Goal: Navigation & Orientation: Find specific page/section

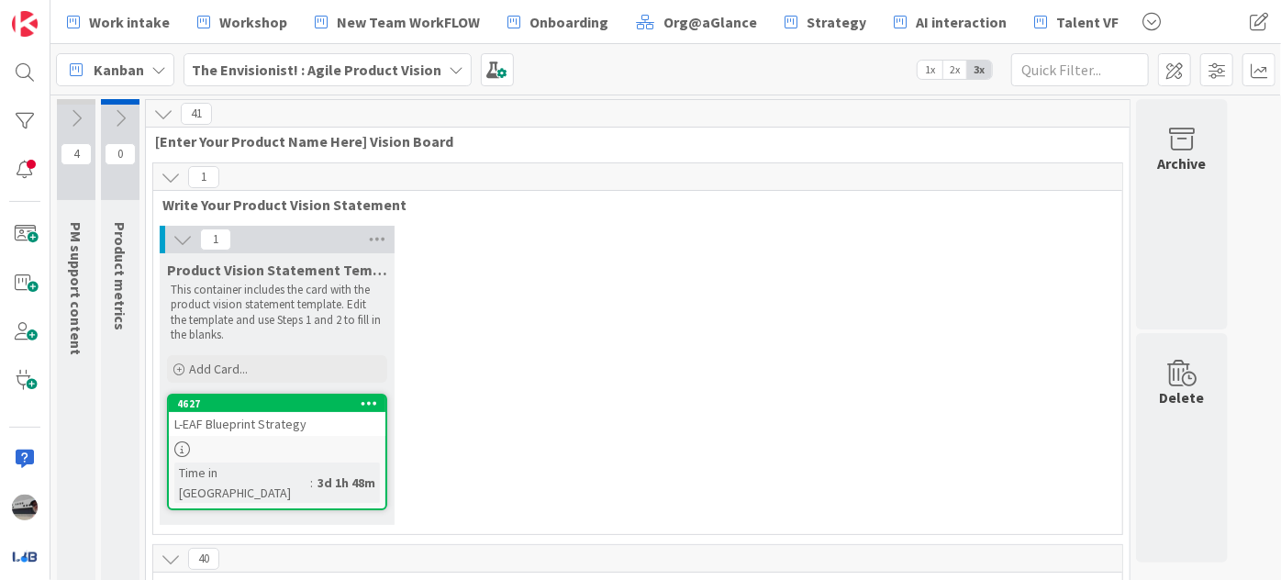
click at [166, 107] on icon at bounding box center [163, 114] width 20 height 20
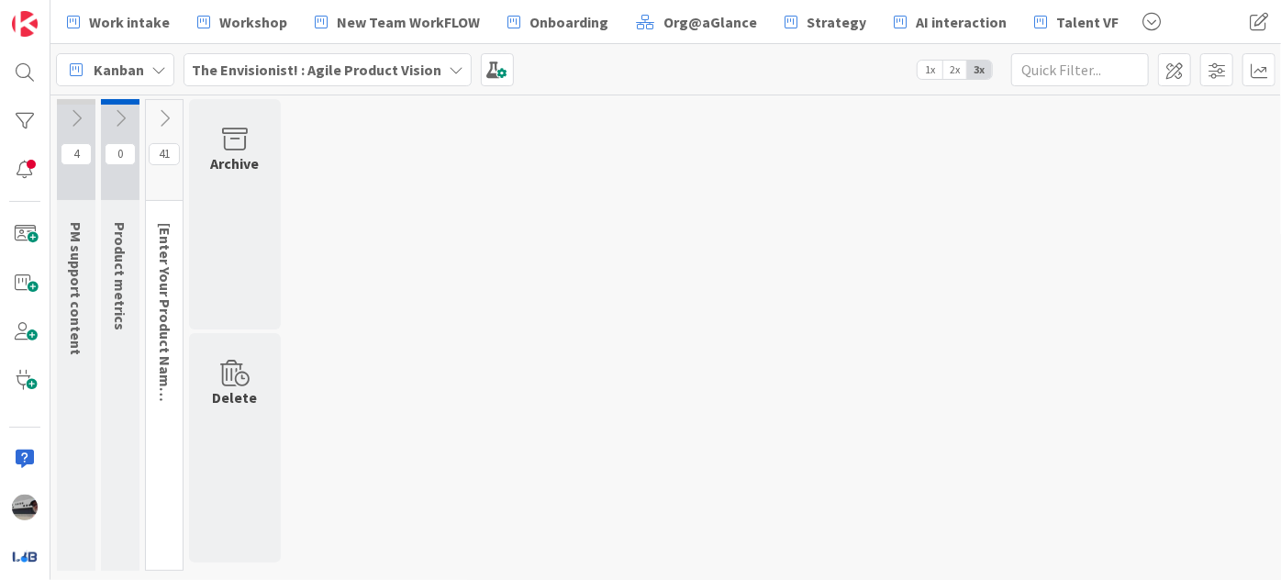
click at [169, 124] on icon at bounding box center [164, 118] width 20 height 20
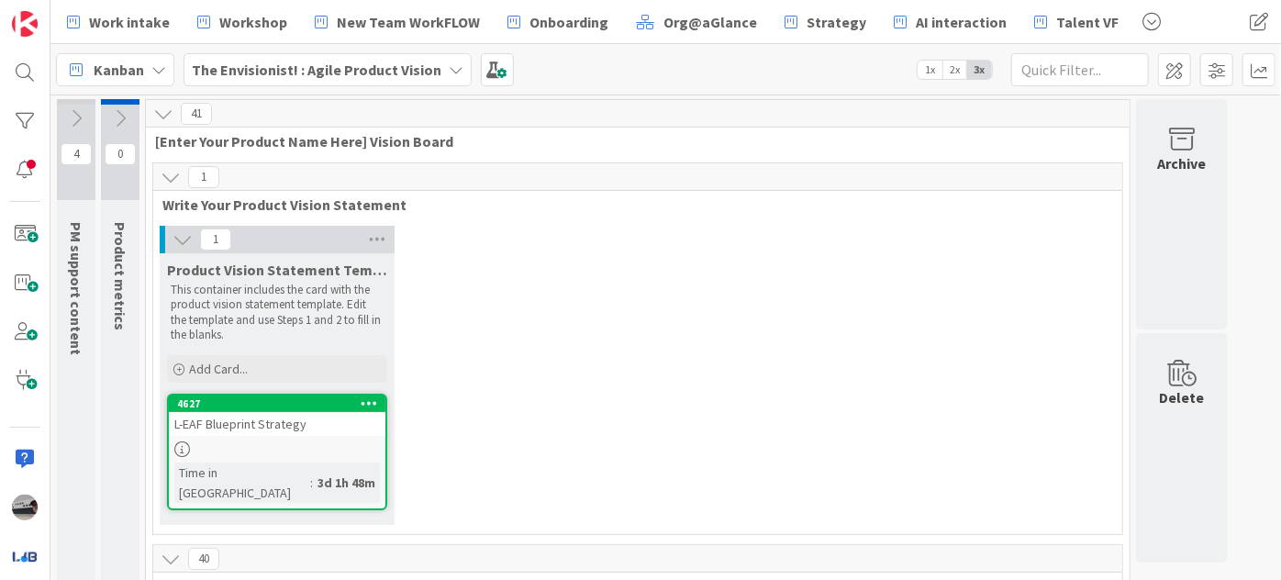
click at [311, 425] on div "L-EAF Blueprint Strategy" at bounding box center [277, 424] width 217 height 24
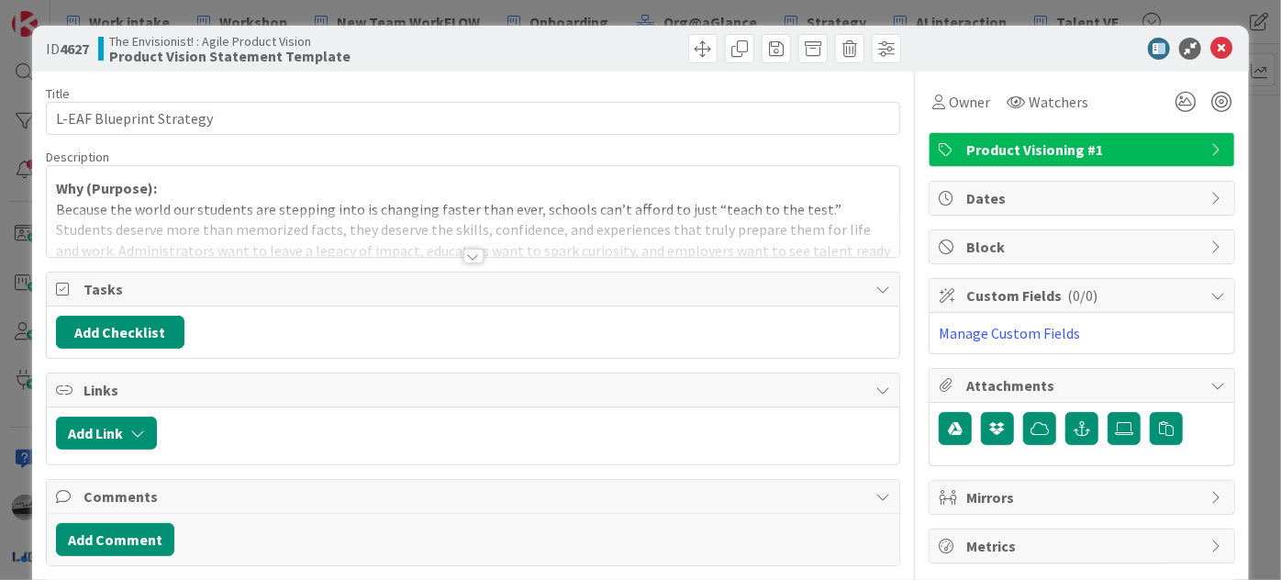
click at [464, 260] on div at bounding box center [473, 256] width 20 height 15
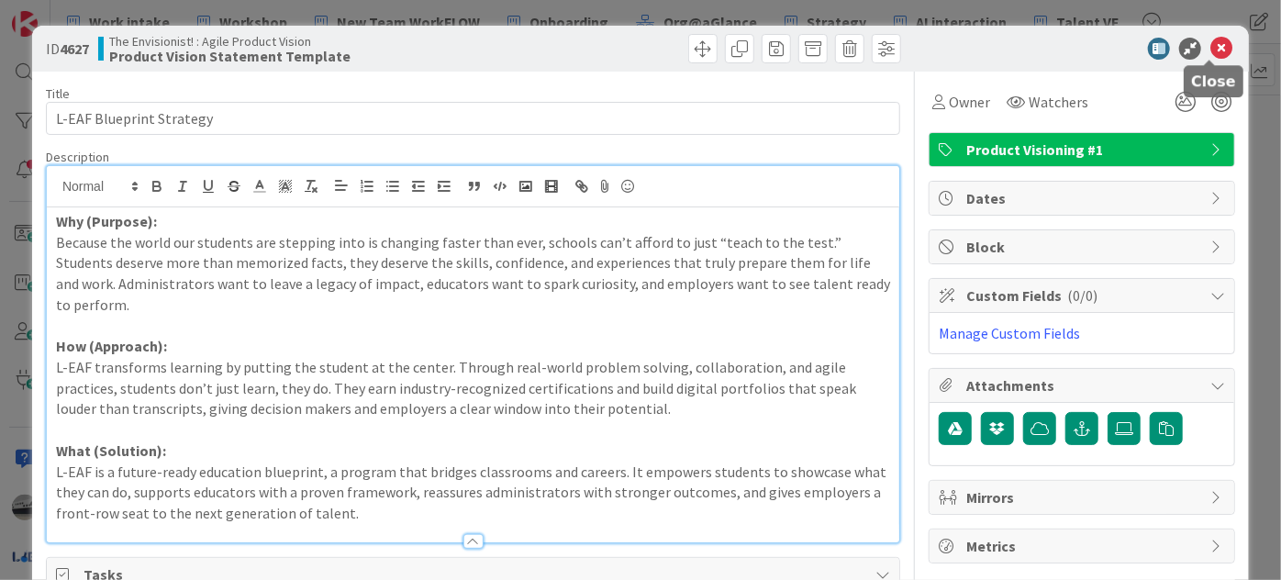
click at [1214, 47] on icon at bounding box center [1222, 49] width 22 height 22
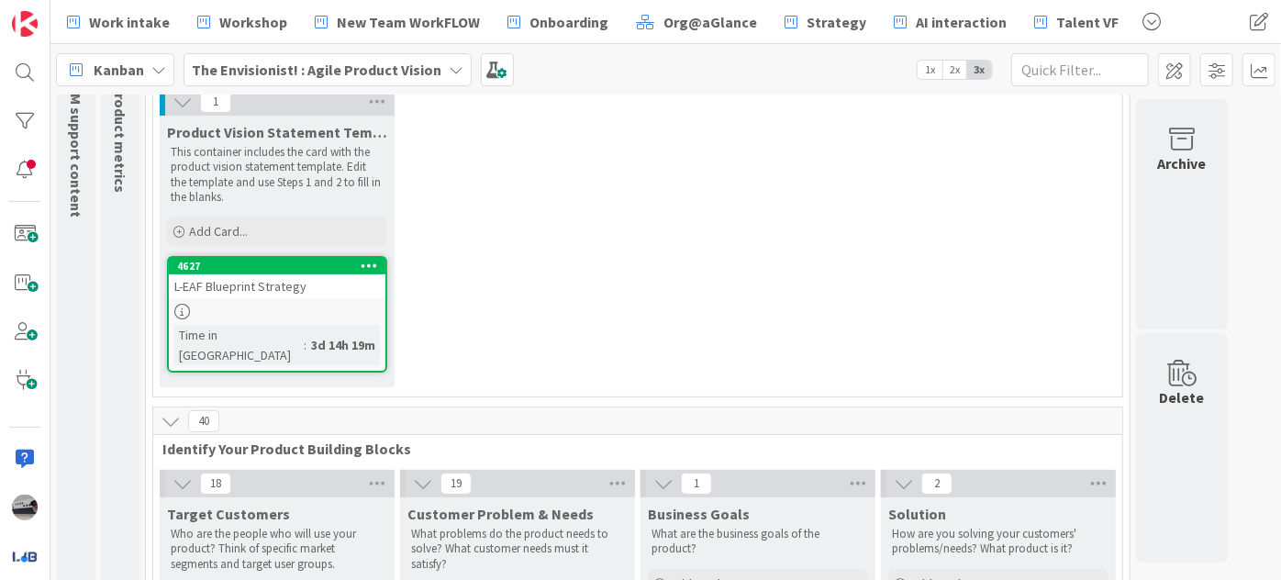
scroll to position [166, 0]
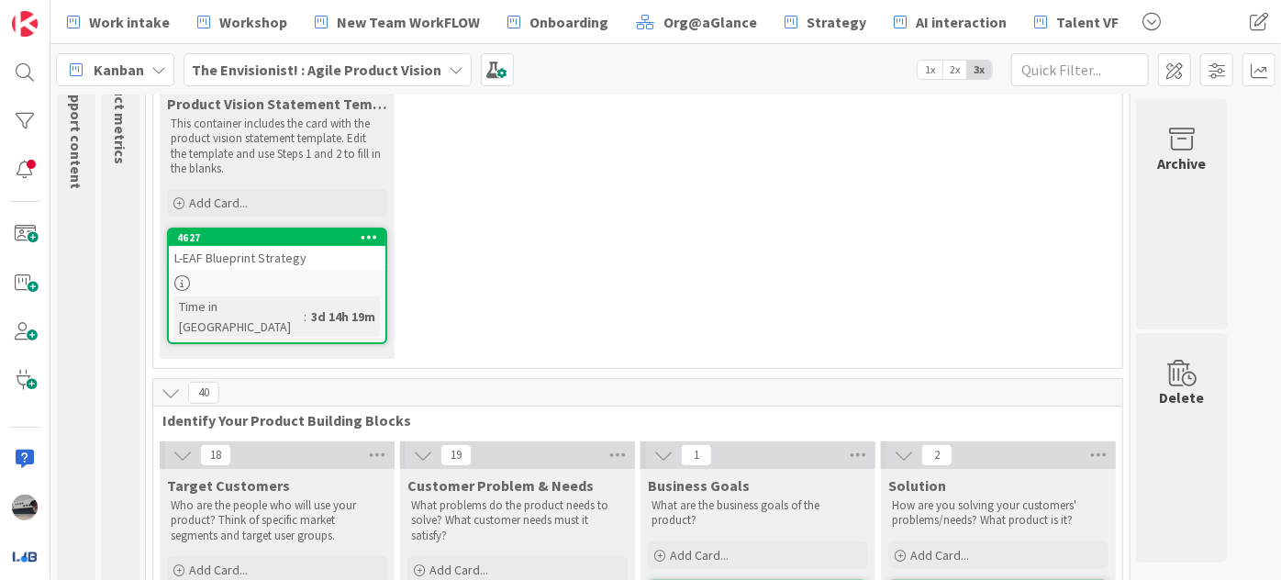
click at [655, 445] on icon at bounding box center [663, 455] width 20 height 20
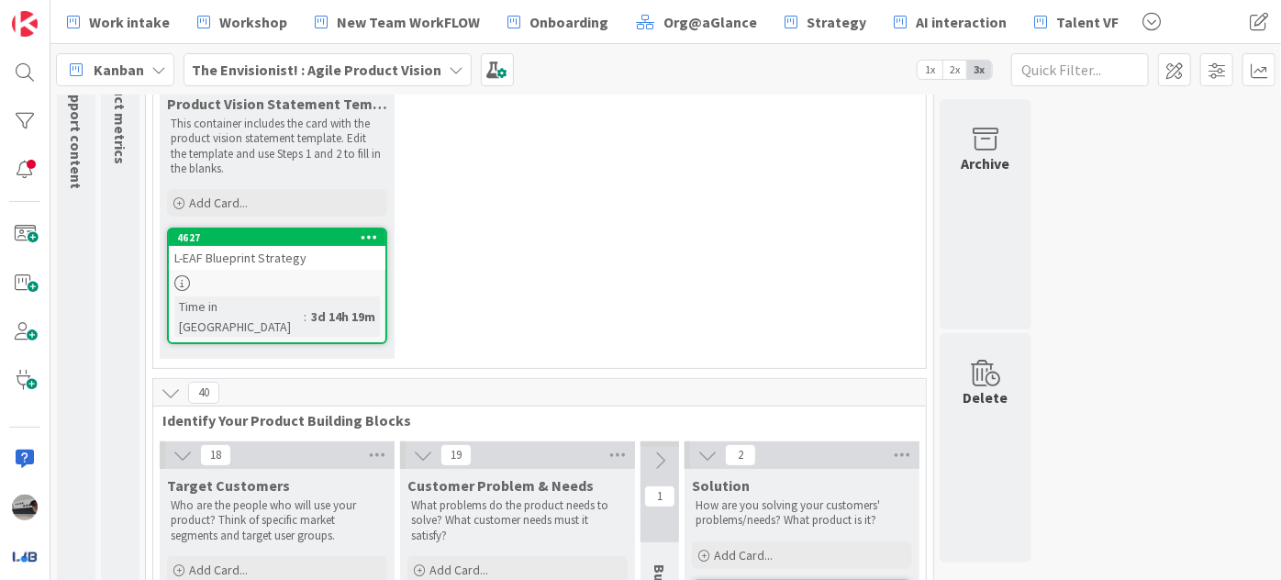
click at [711, 445] on icon at bounding box center [708, 455] width 20 height 20
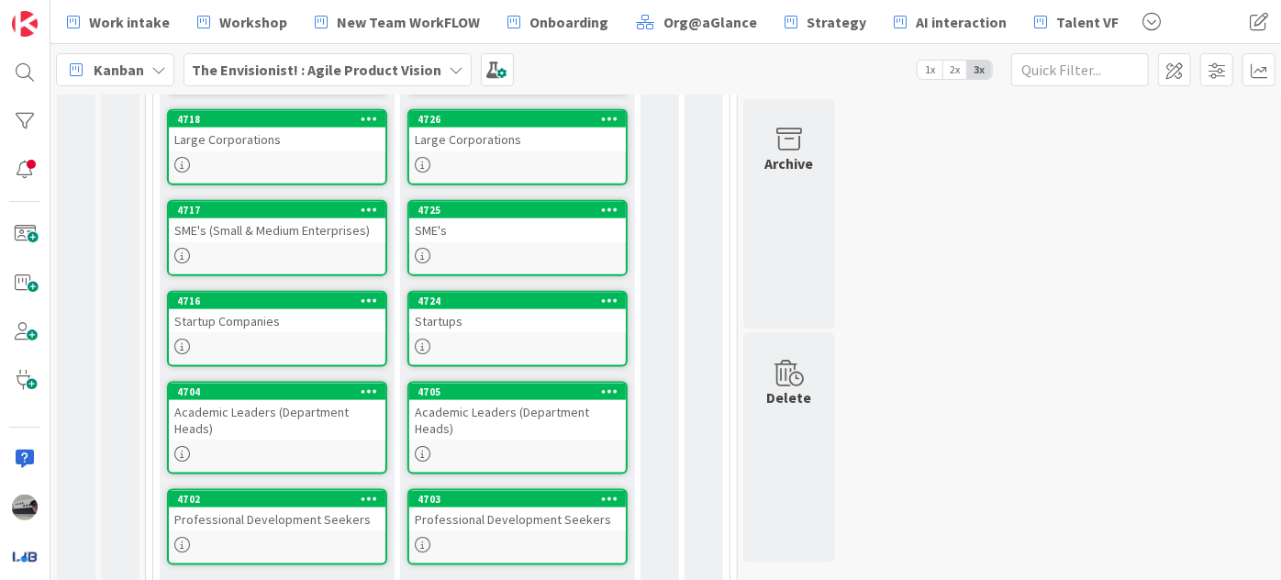
scroll to position [1145, 0]
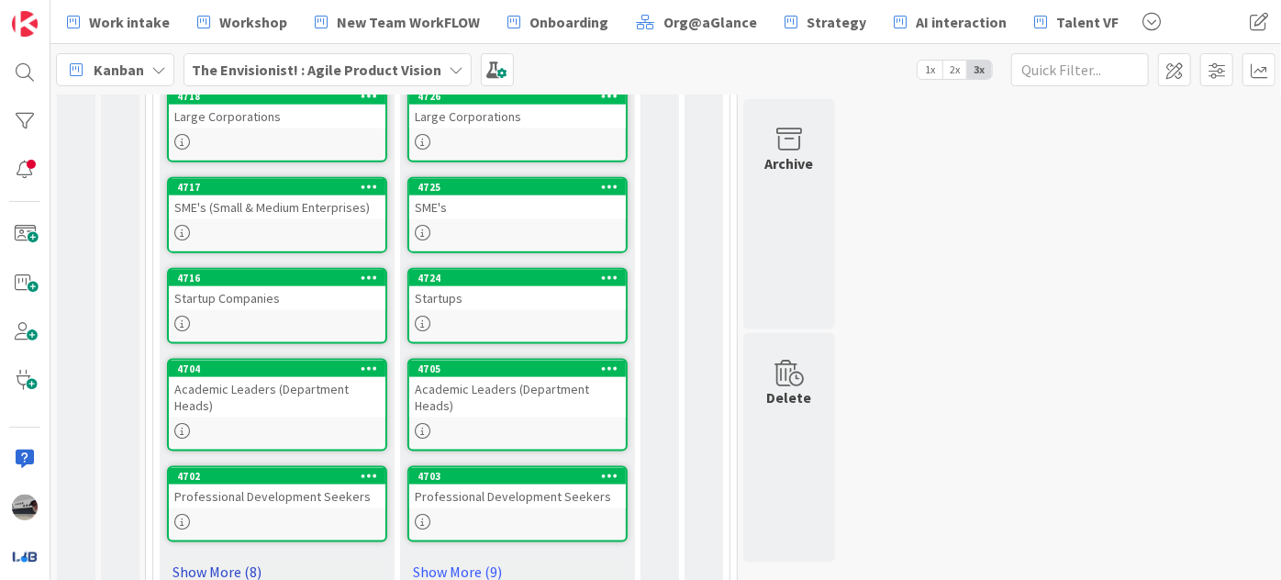
click at [206, 557] on link "Show More (8)" at bounding box center [277, 571] width 220 height 29
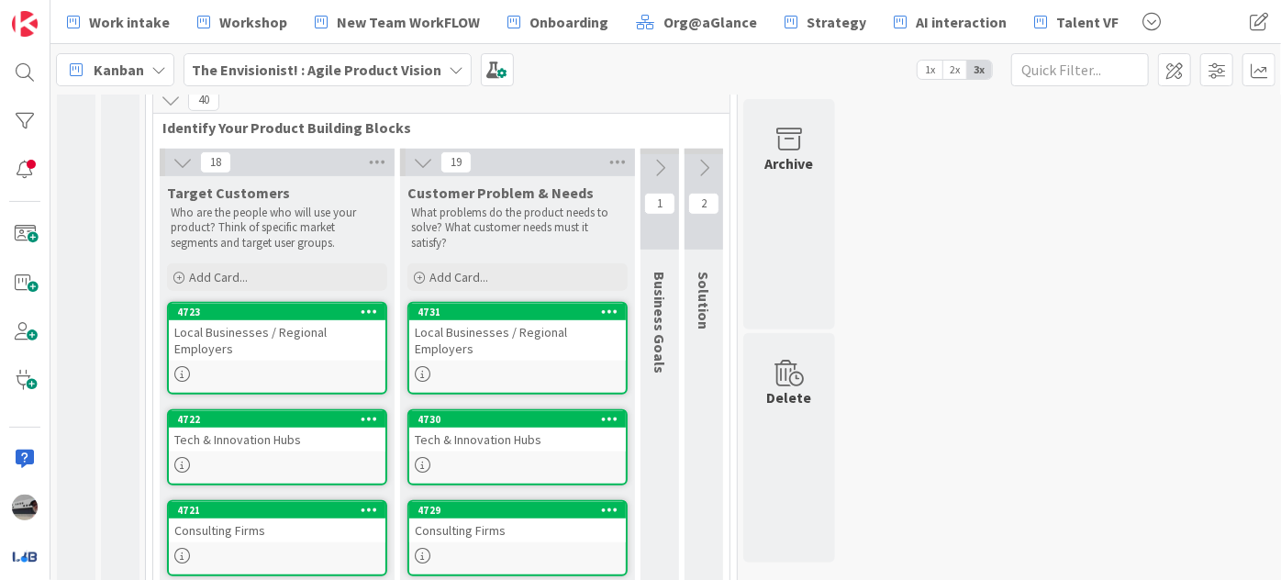
scroll to position [478, 0]
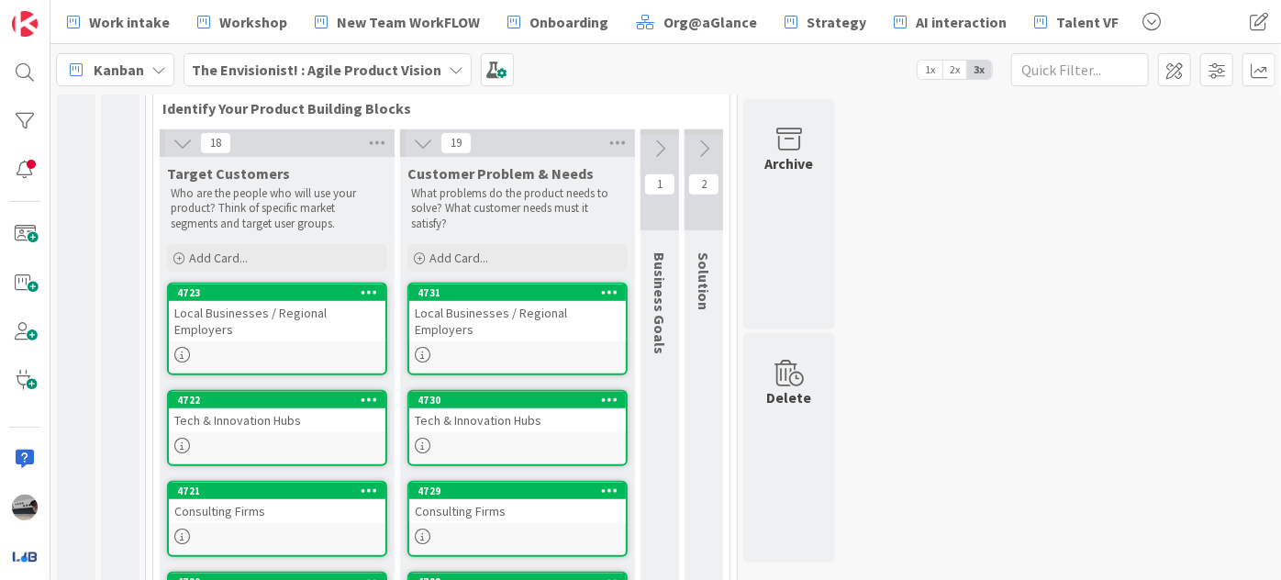
click at [517, 408] on div "Tech & Innovation Hubs" at bounding box center [517, 420] width 217 height 24
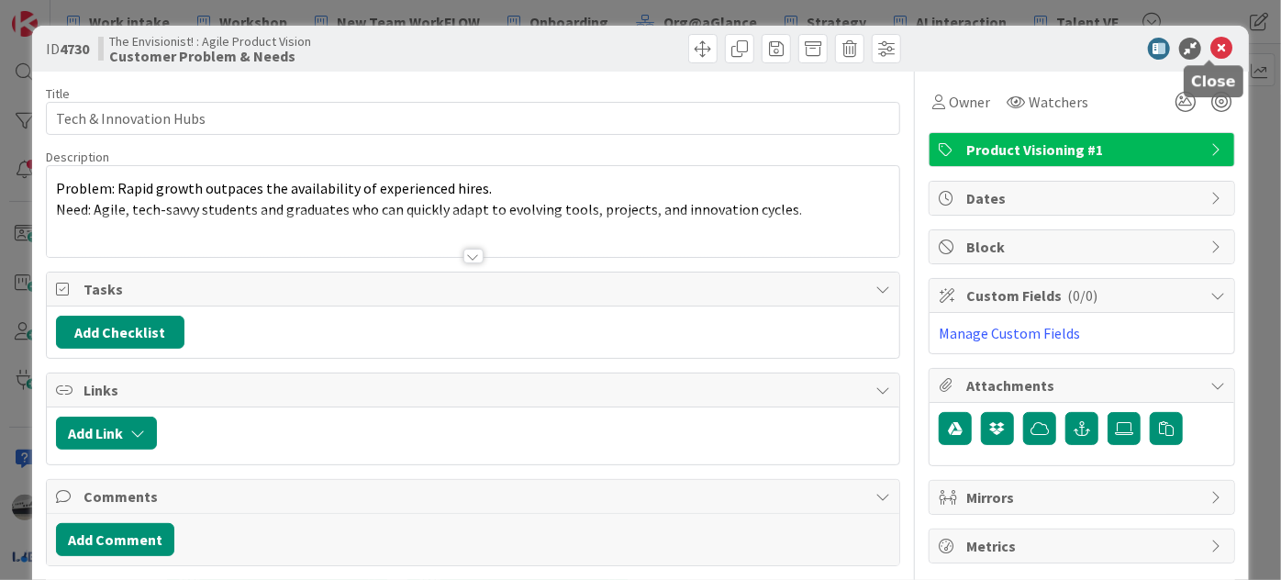
click at [1216, 40] on icon at bounding box center [1222, 49] width 22 height 22
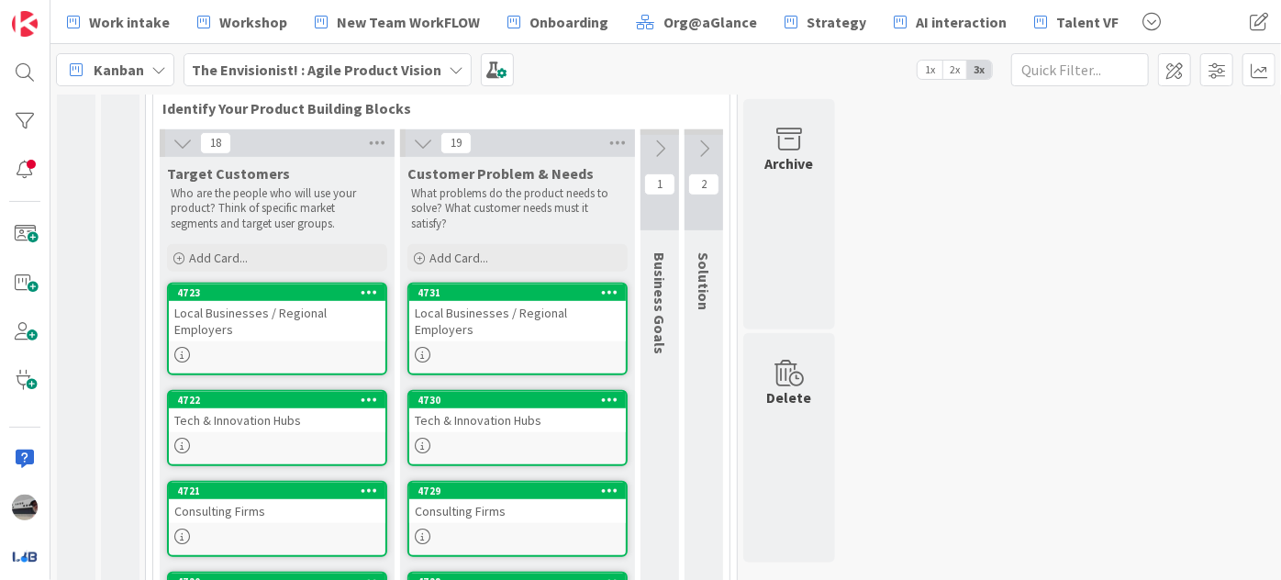
click at [508, 408] on div "Tech & Innovation Hubs" at bounding box center [517, 420] width 217 height 24
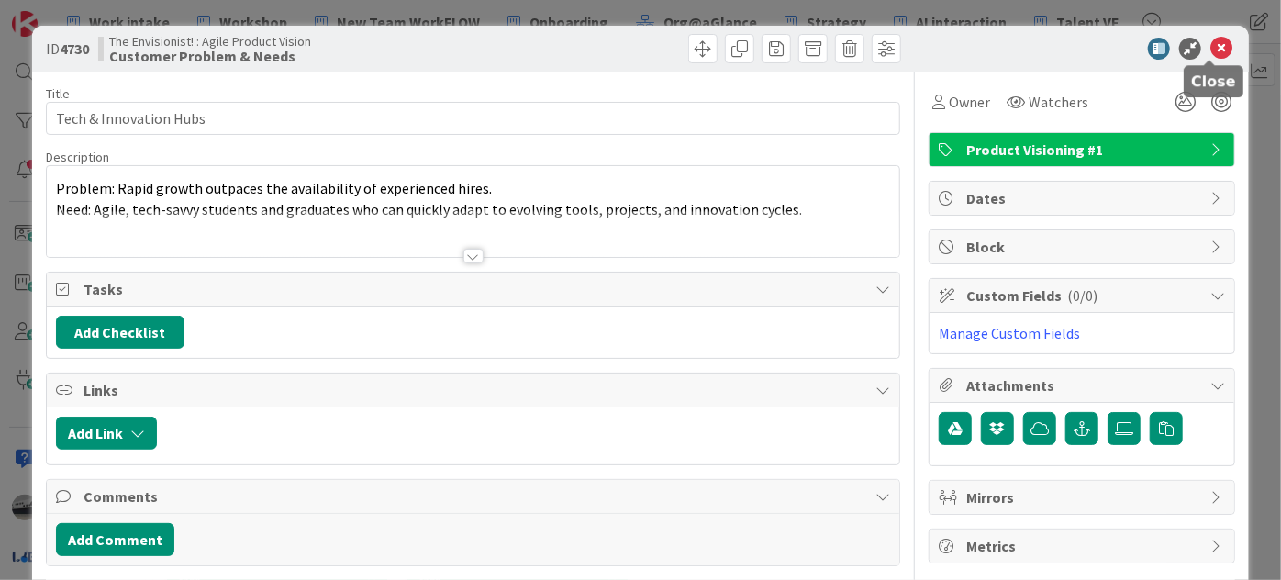
click at [1211, 42] on icon at bounding box center [1222, 49] width 22 height 22
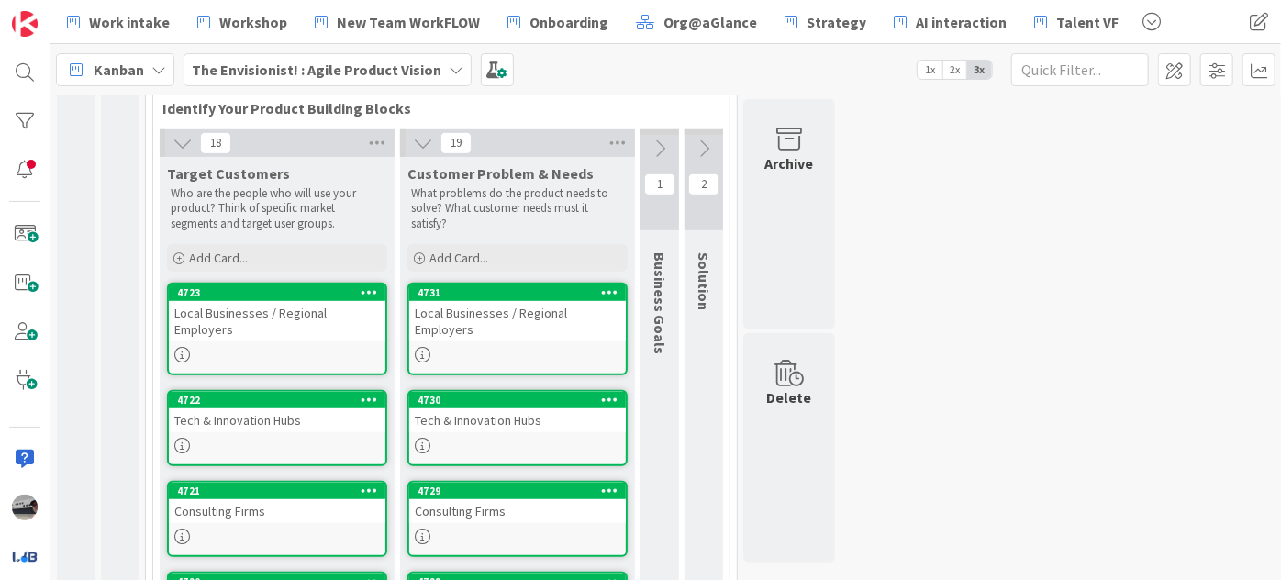
click at [184, 133] on icon at bounding box center [183, 143] width 20 height 20
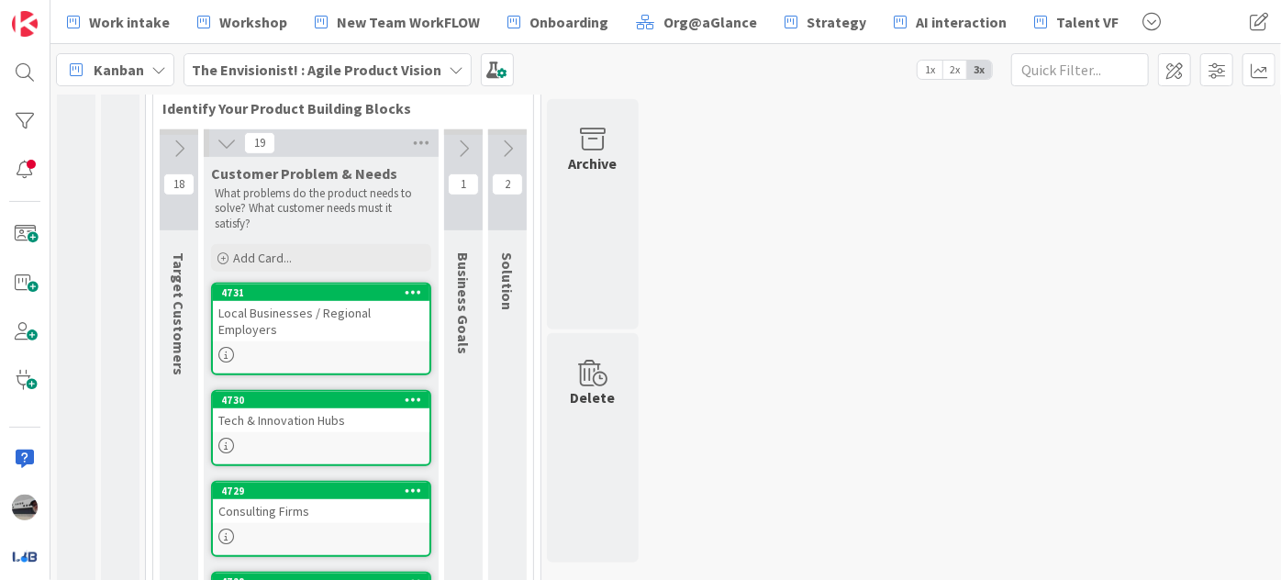
click at [229, 133] on icon at bounding box center [227, 143] width 20 height 20
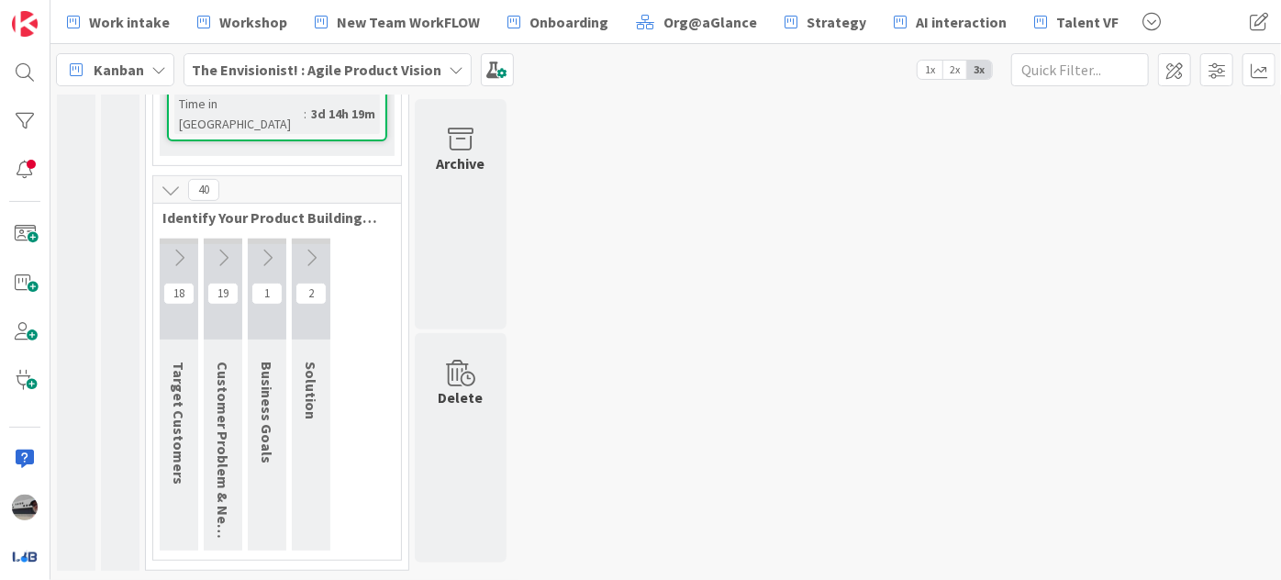
scroll to position [346, 0]
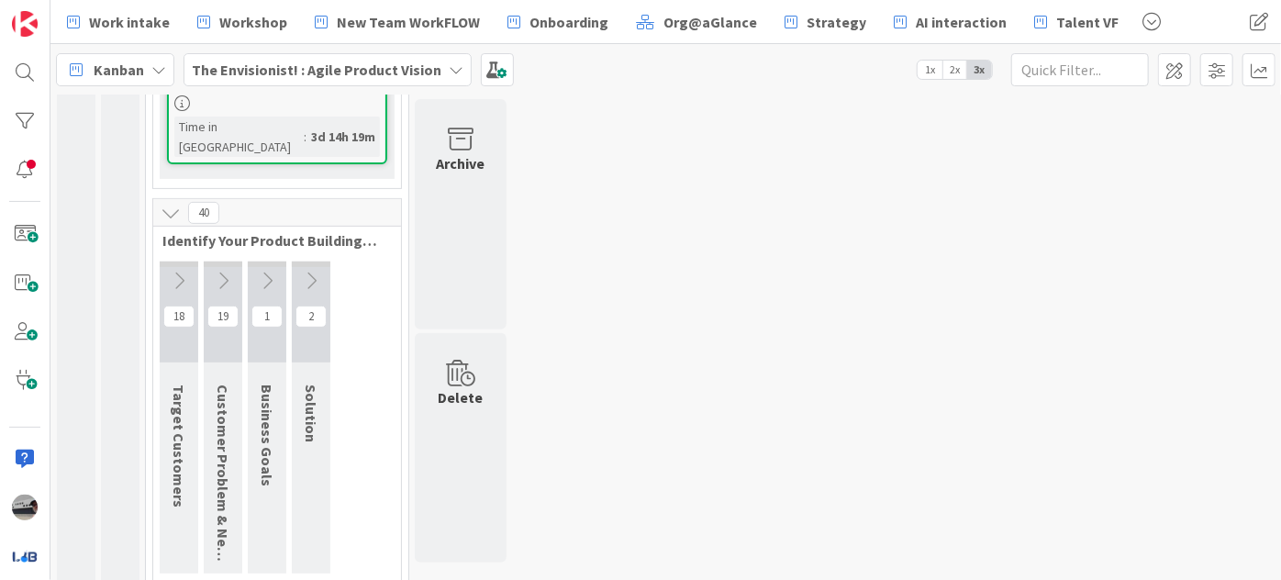
click at [262, 271] on icon at bounding box center [267, 281] width 20 height 20
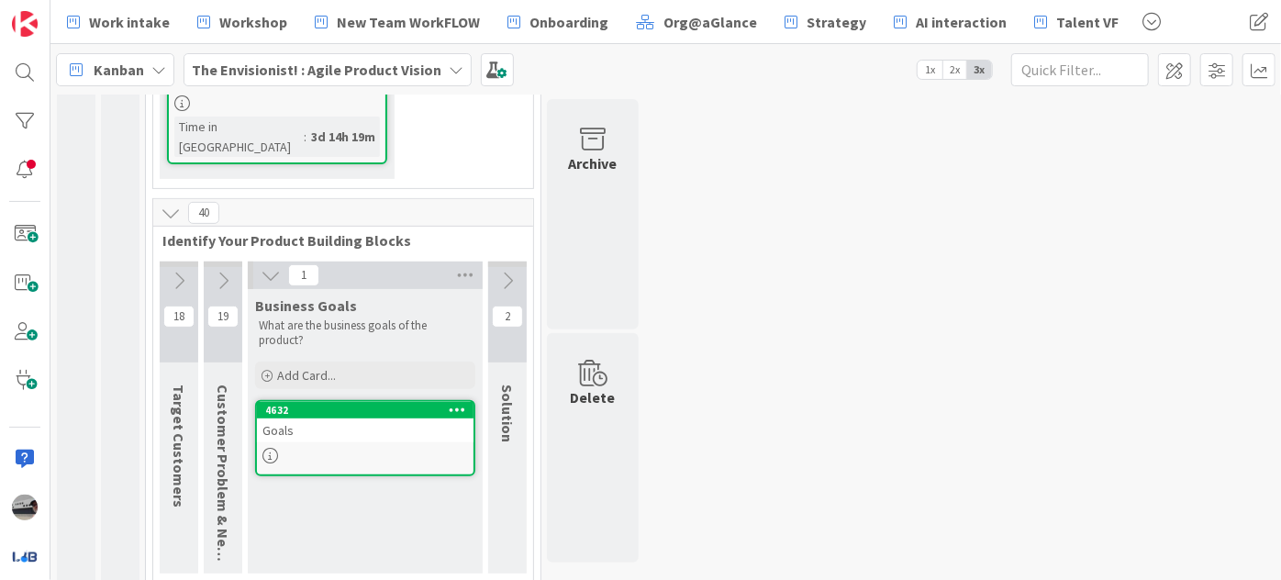
click at [511, 271] on icon at bounding box center [507, 281] width 20 height 20
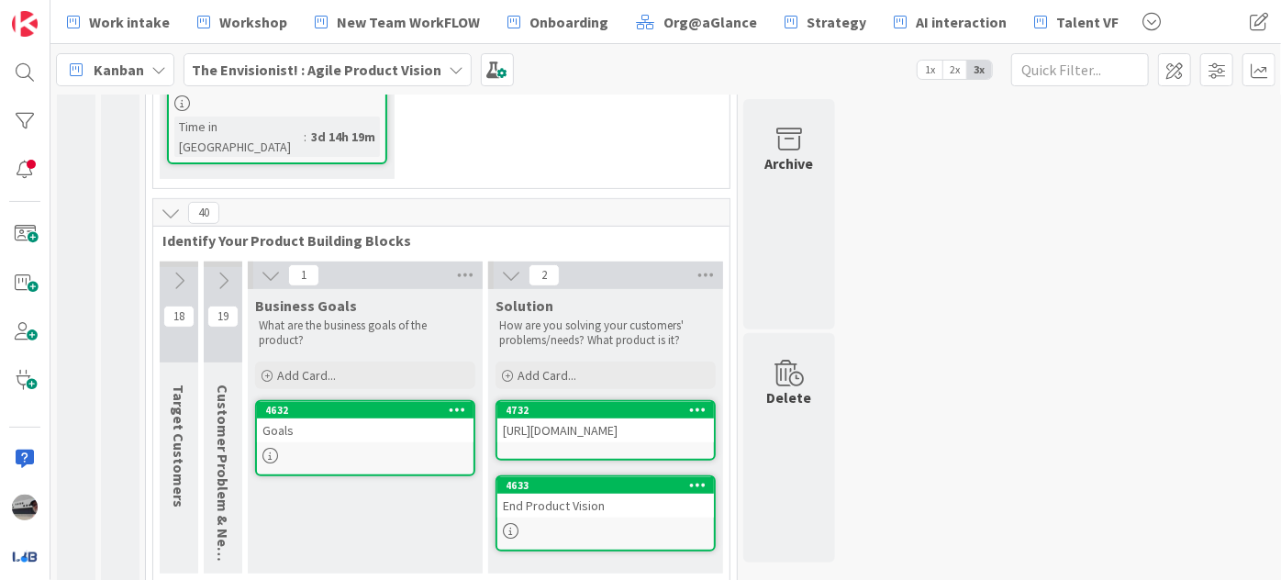
click at [449, 76] on icon at bounding box center [456, 69] width 15 height 15
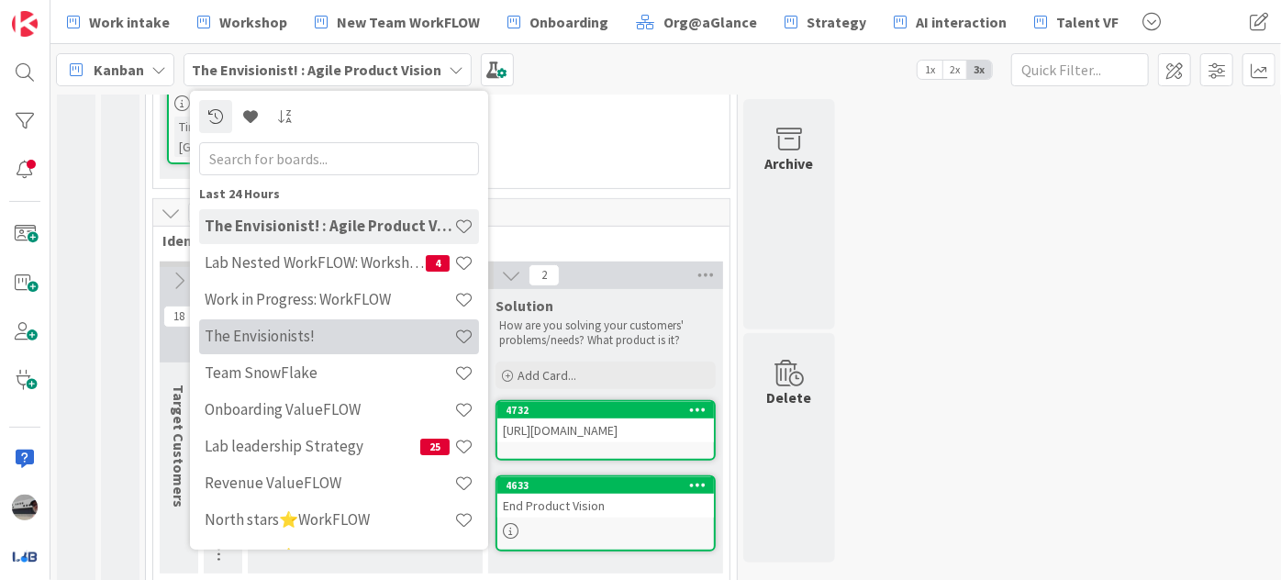
click at [363, 341] on h4 "The Envisionists!" at bounding box center [330, 336] width 250 height 18
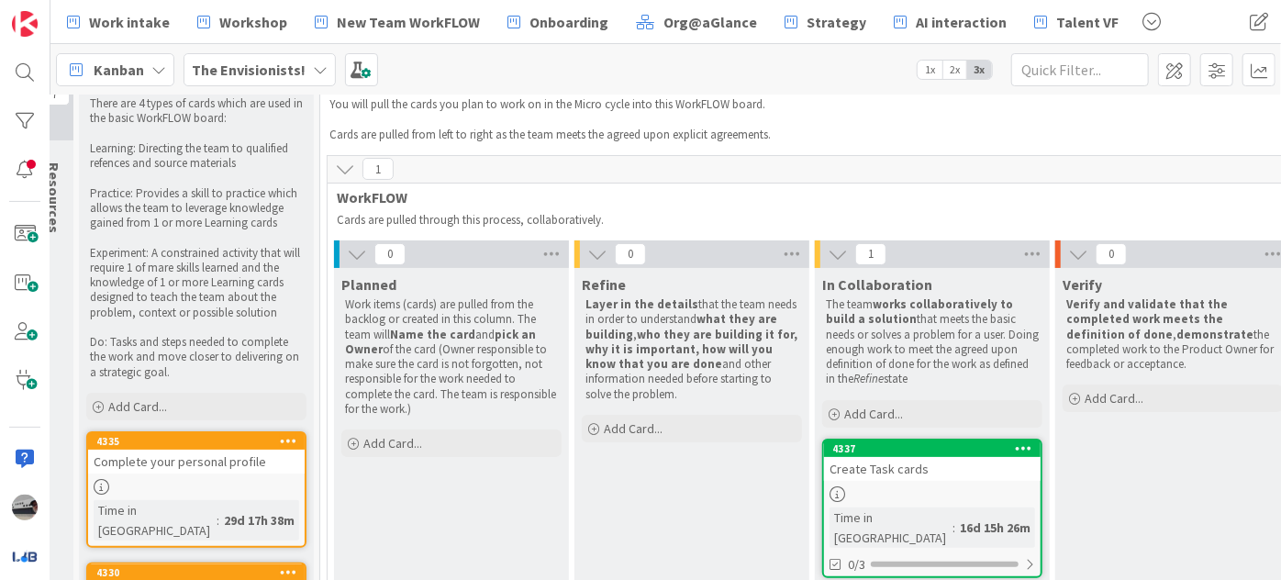
scroll to position [0, 22]
